Goal: Register for event/course

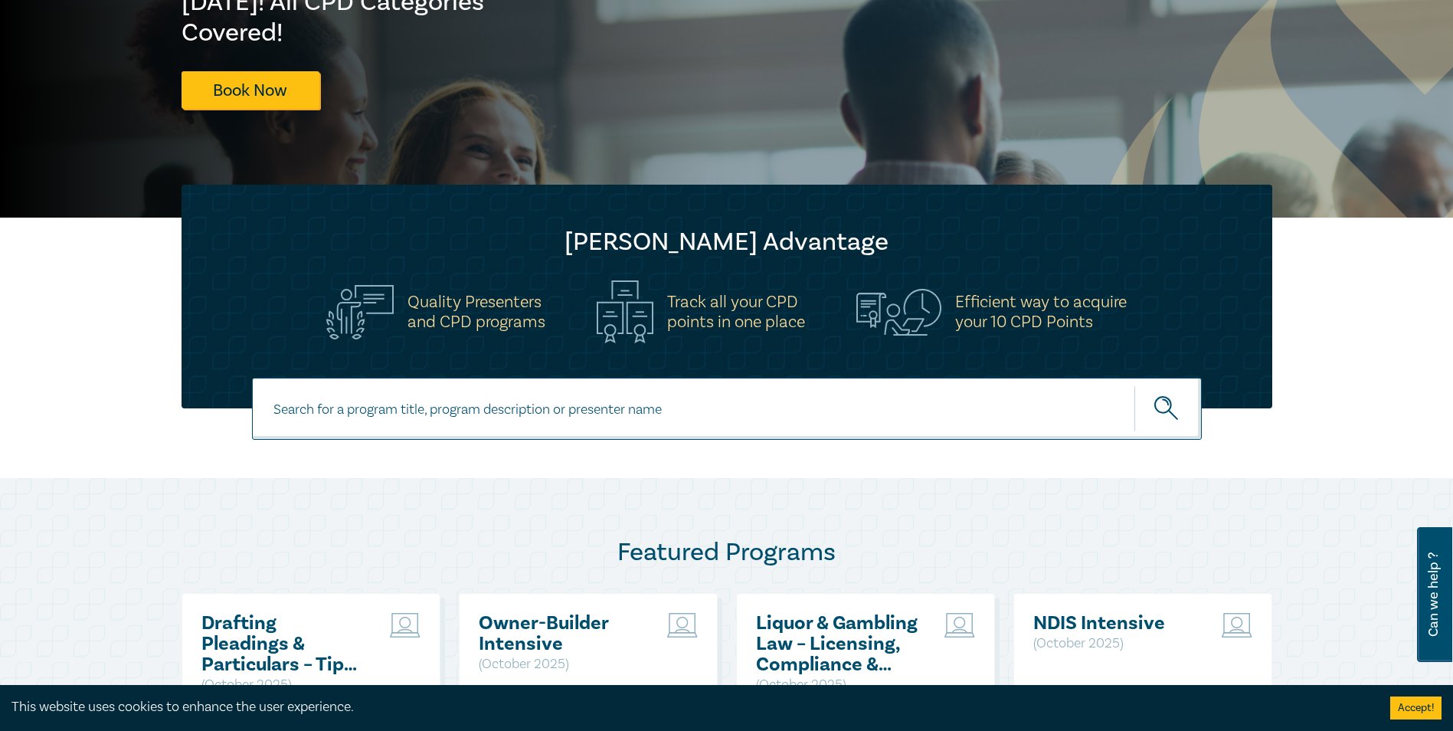
scroll to position [306, 0]
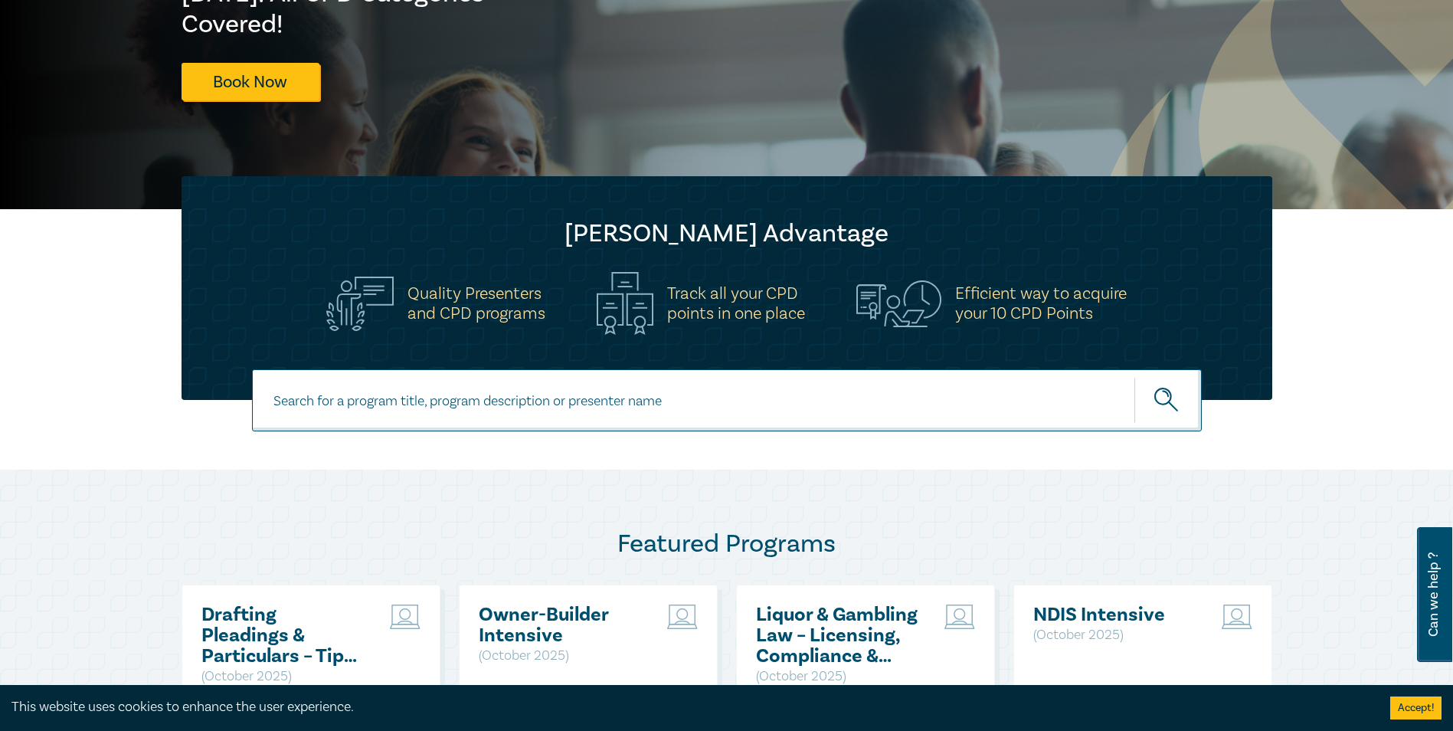
click at [365, 410] on input at bounding box center [727, 400] width 950 height 62
type input "trust and estate litigation"
click at [1134, 377] on button "submit" at bounding box center [1167, 400] width 67 height 47
